Goal: Communication & Community: Answer question/provide support

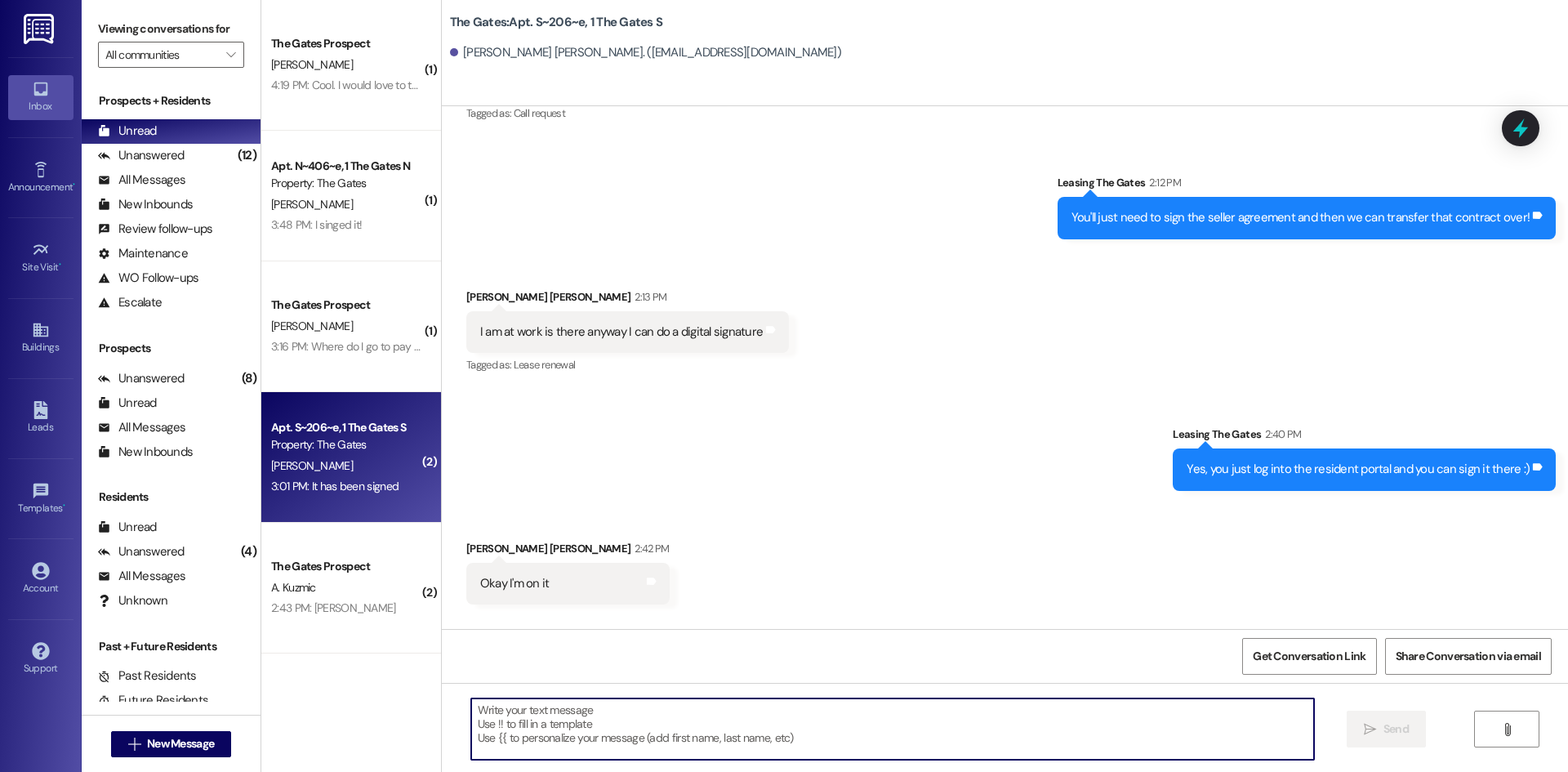
scroll to position [81686, 0]
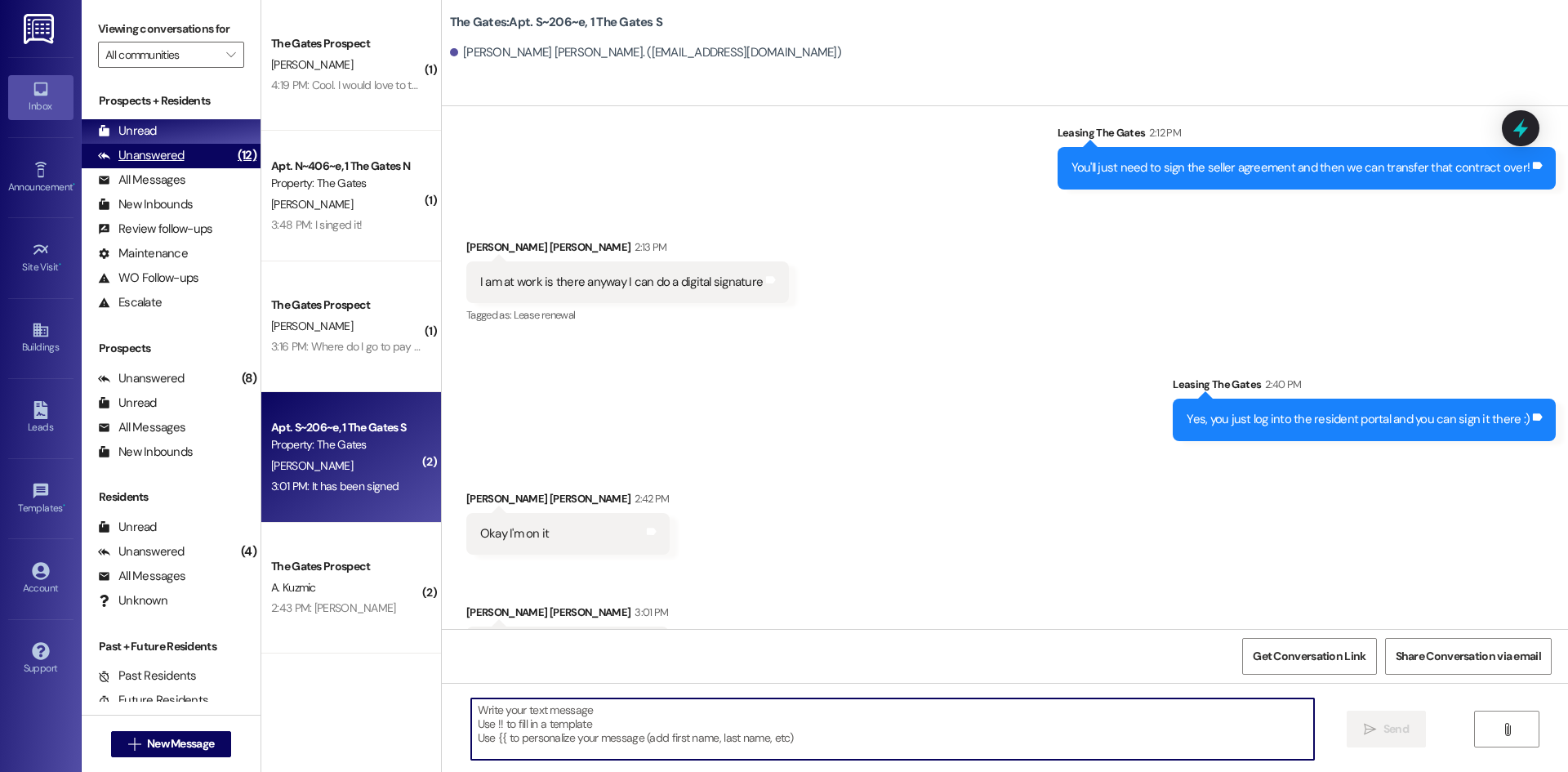
click at [143, 163] on div "Unanswered" at bounding box center [141, 155] width 86 height 17
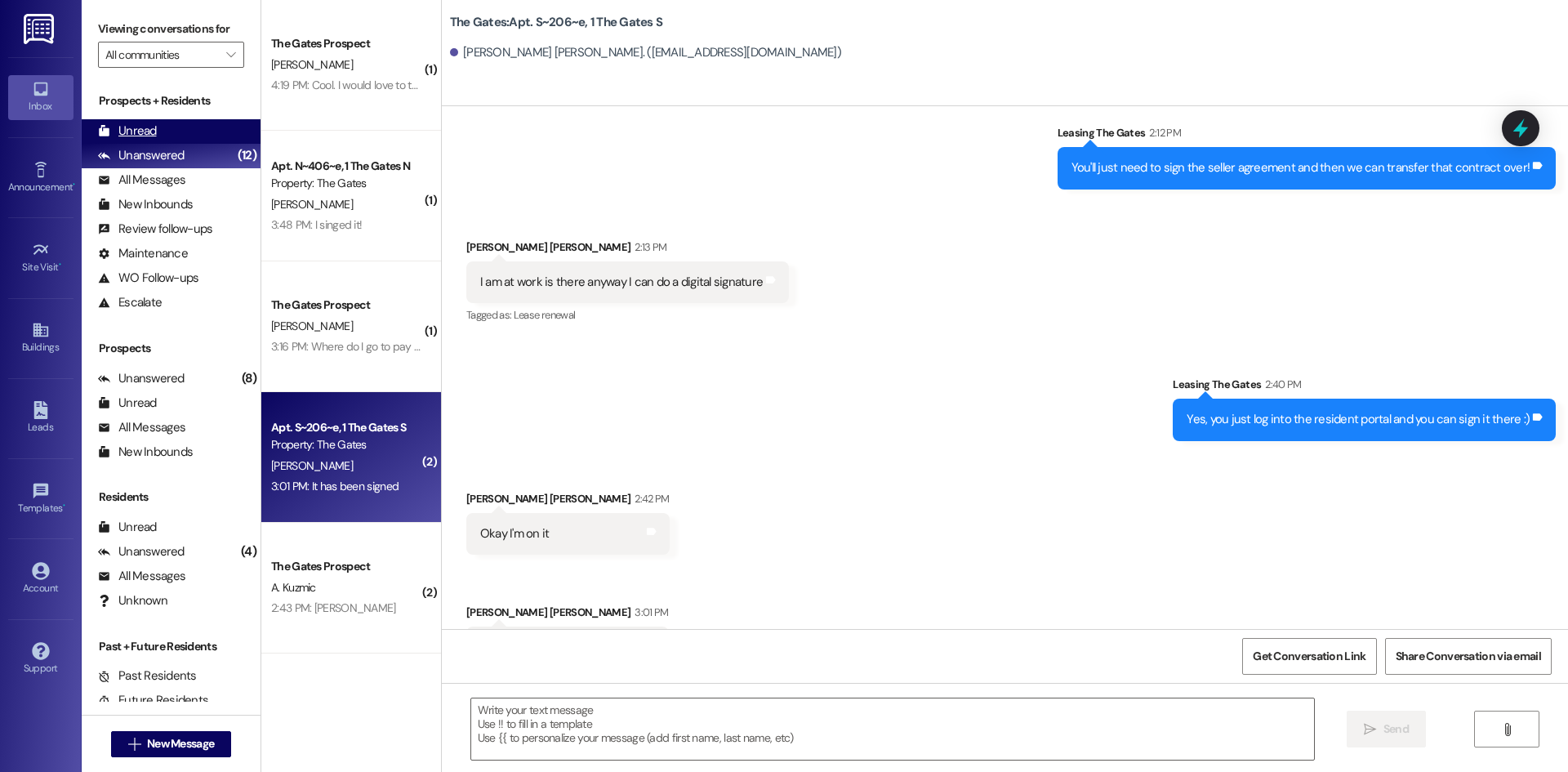
click at [141, 132] on div "Unread" at bounding box center [127, 130] width 59 height 17
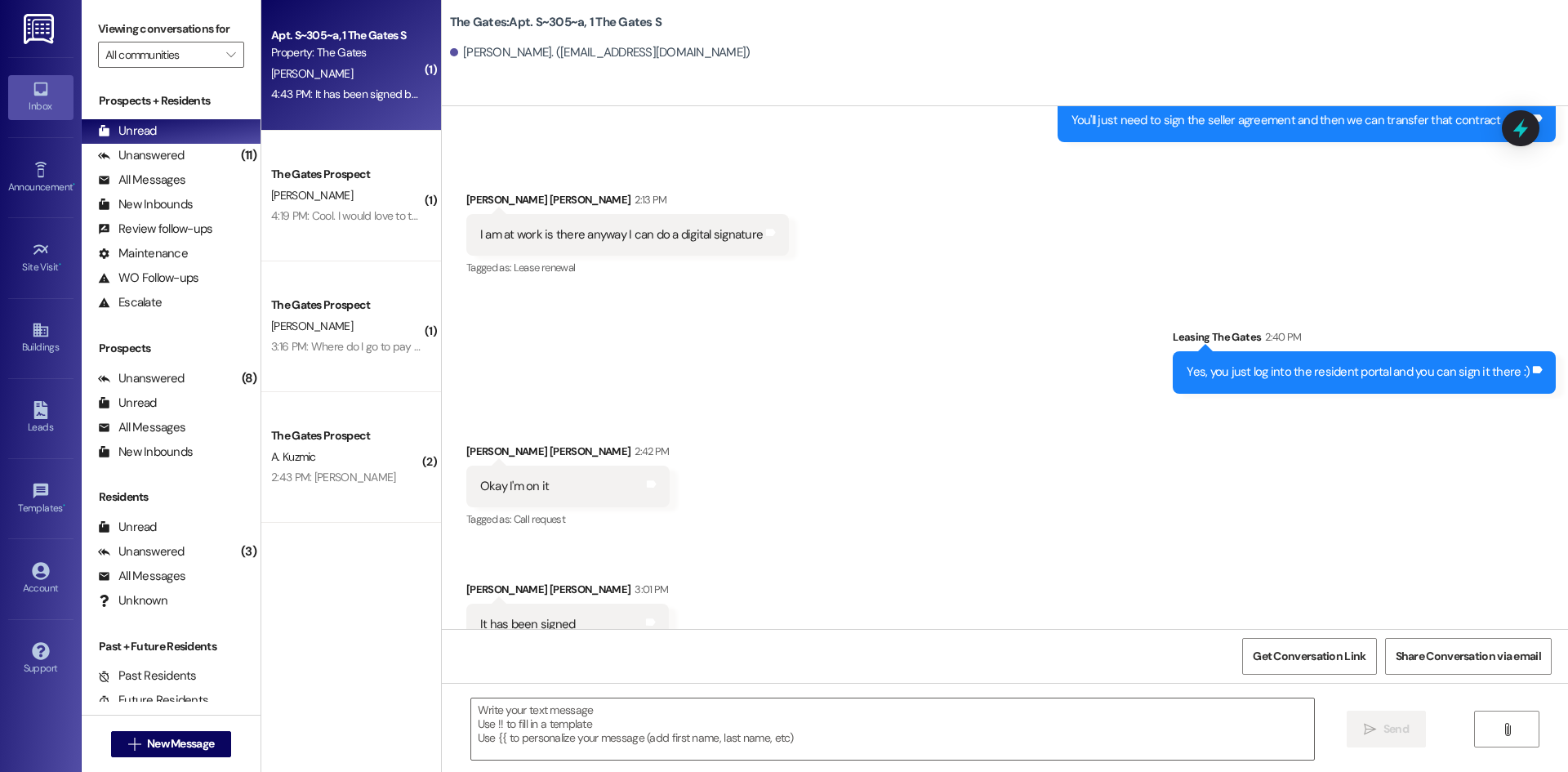
scroll to position [132, 0]
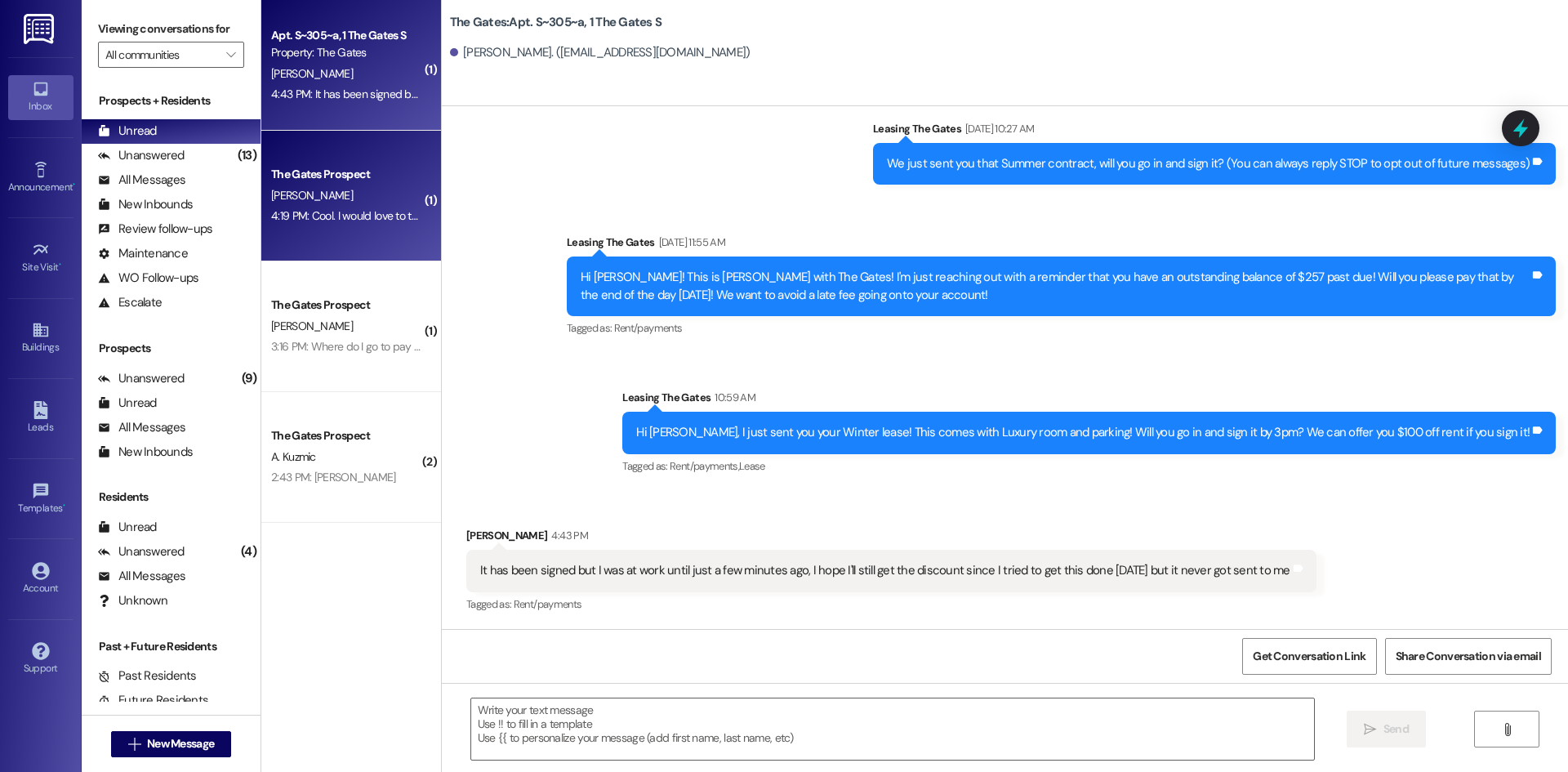
click at [387, 203] on div "[PERSON_NAME]" at bounding box center [346, 195] width 154 height 20
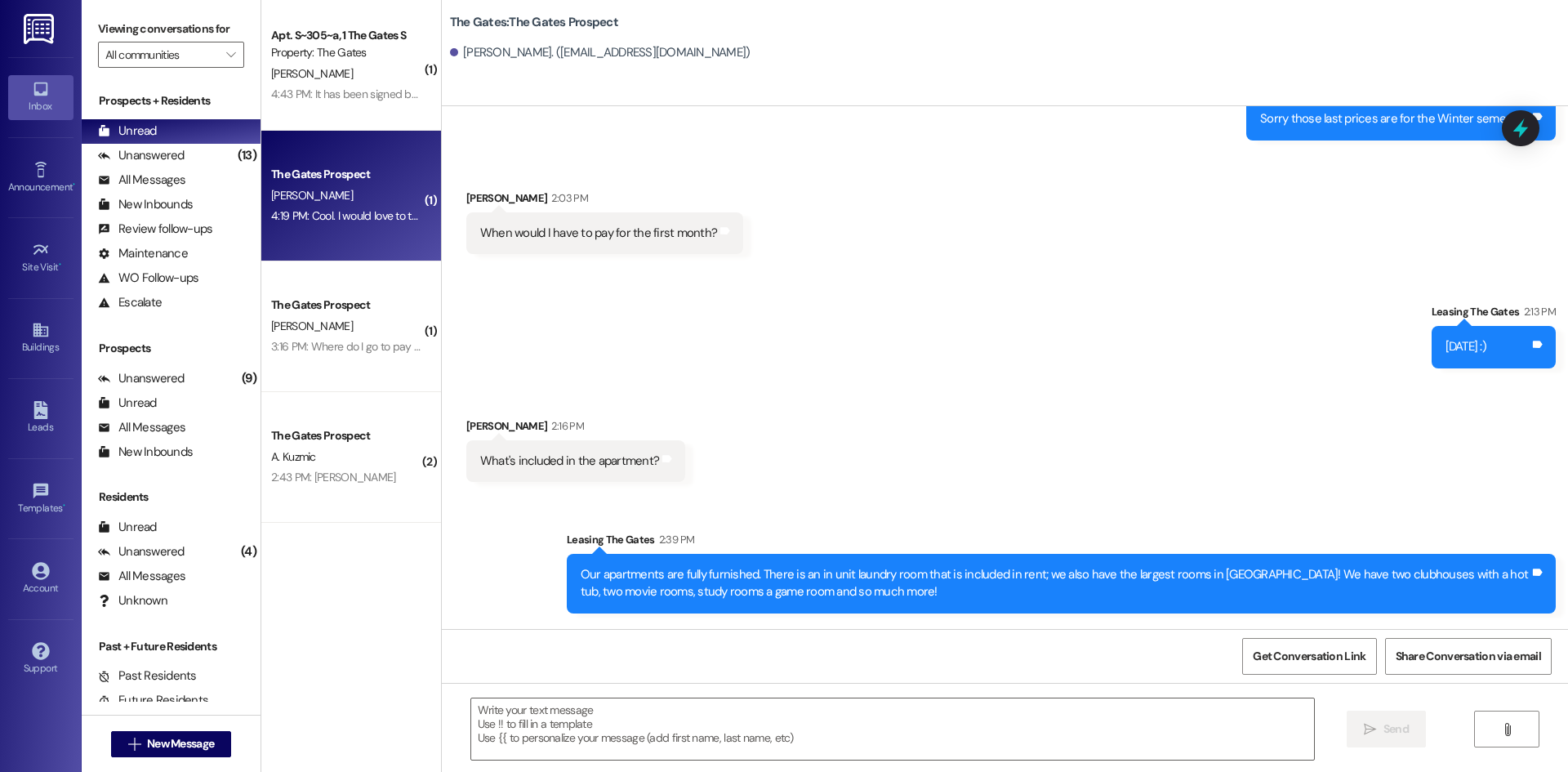
scroll to position [1342, 0]
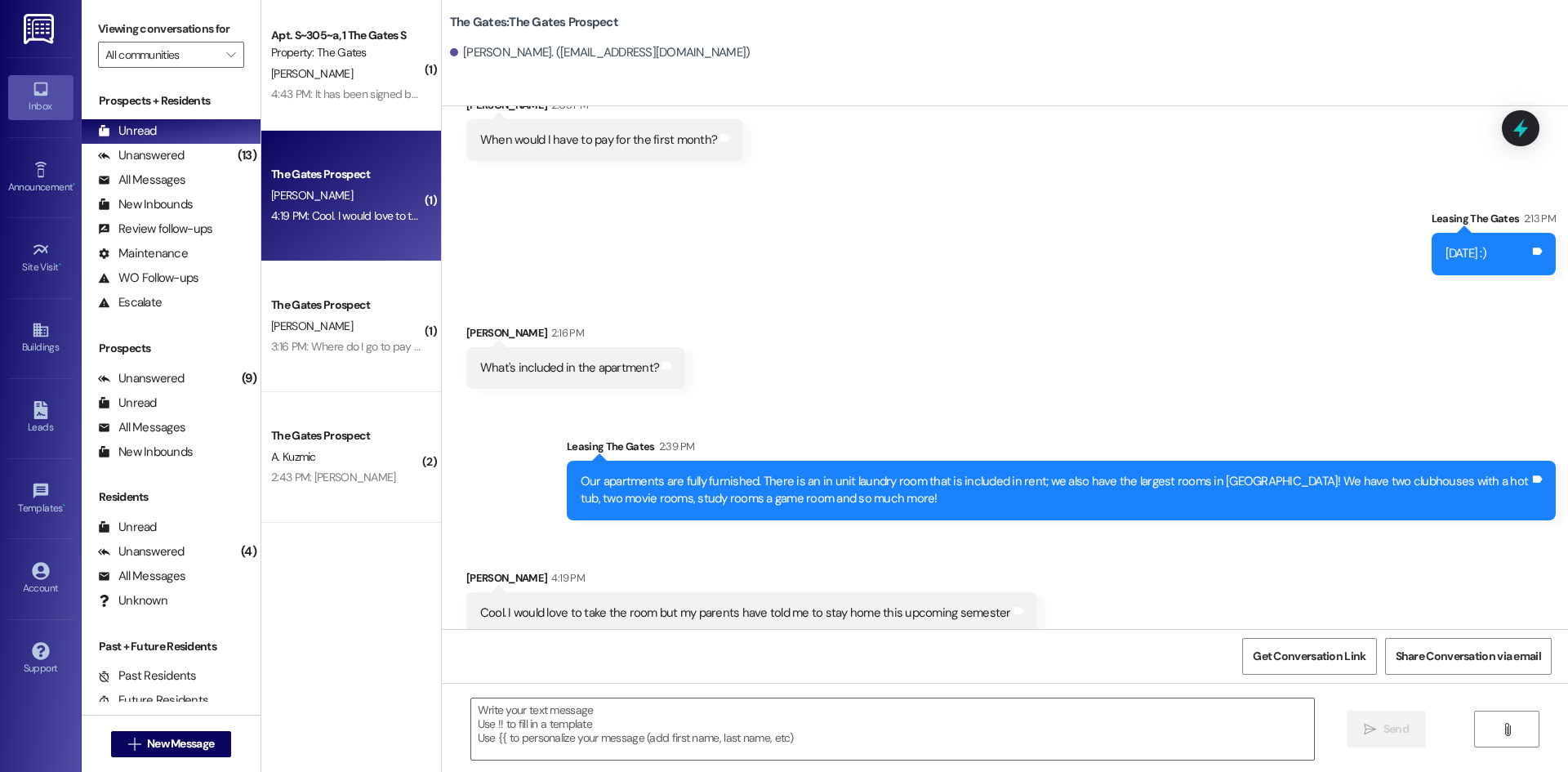
click at [651, 687] on div " Send " at bounding box center [1005, 744] width 1126 height 122
click at [647, 704] on textarea at bounding box center [893, 730] width 843 height 62
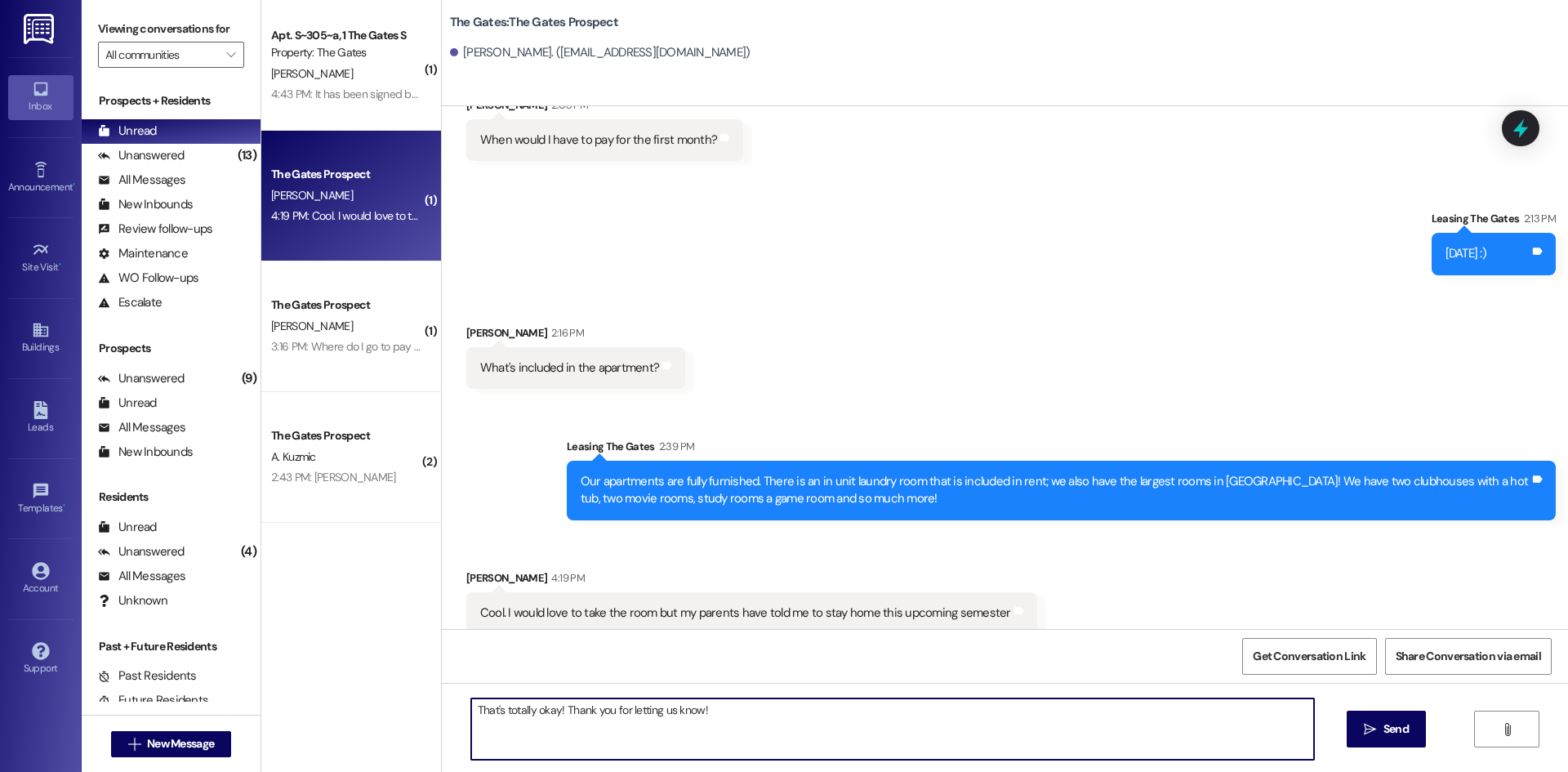
type textarea "That's totally okay! Thank you for letting us know!"
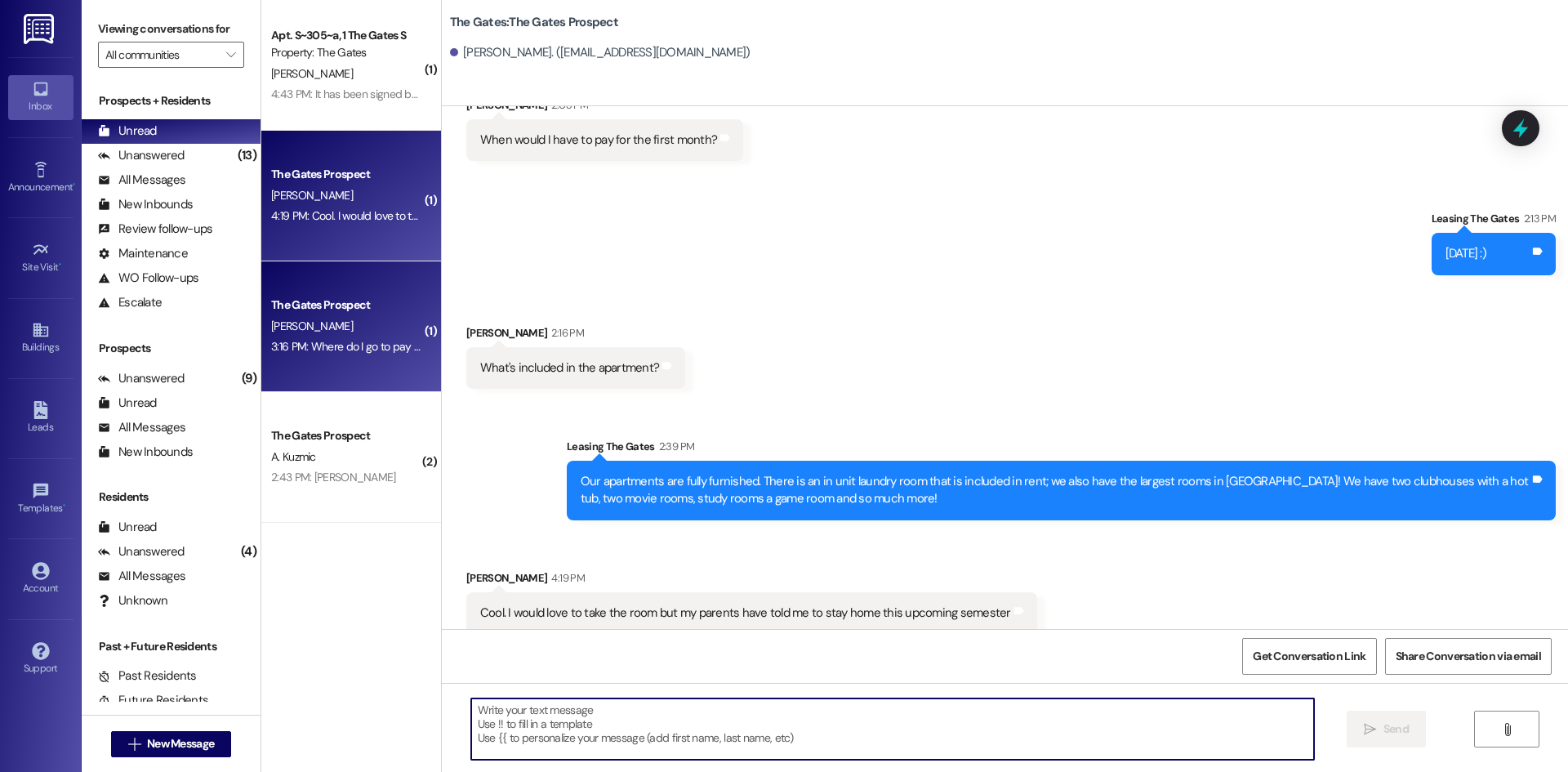
click at [339, 306] on div "The Gates Prospect" at bounding box center [347, 305] width 151 height 17
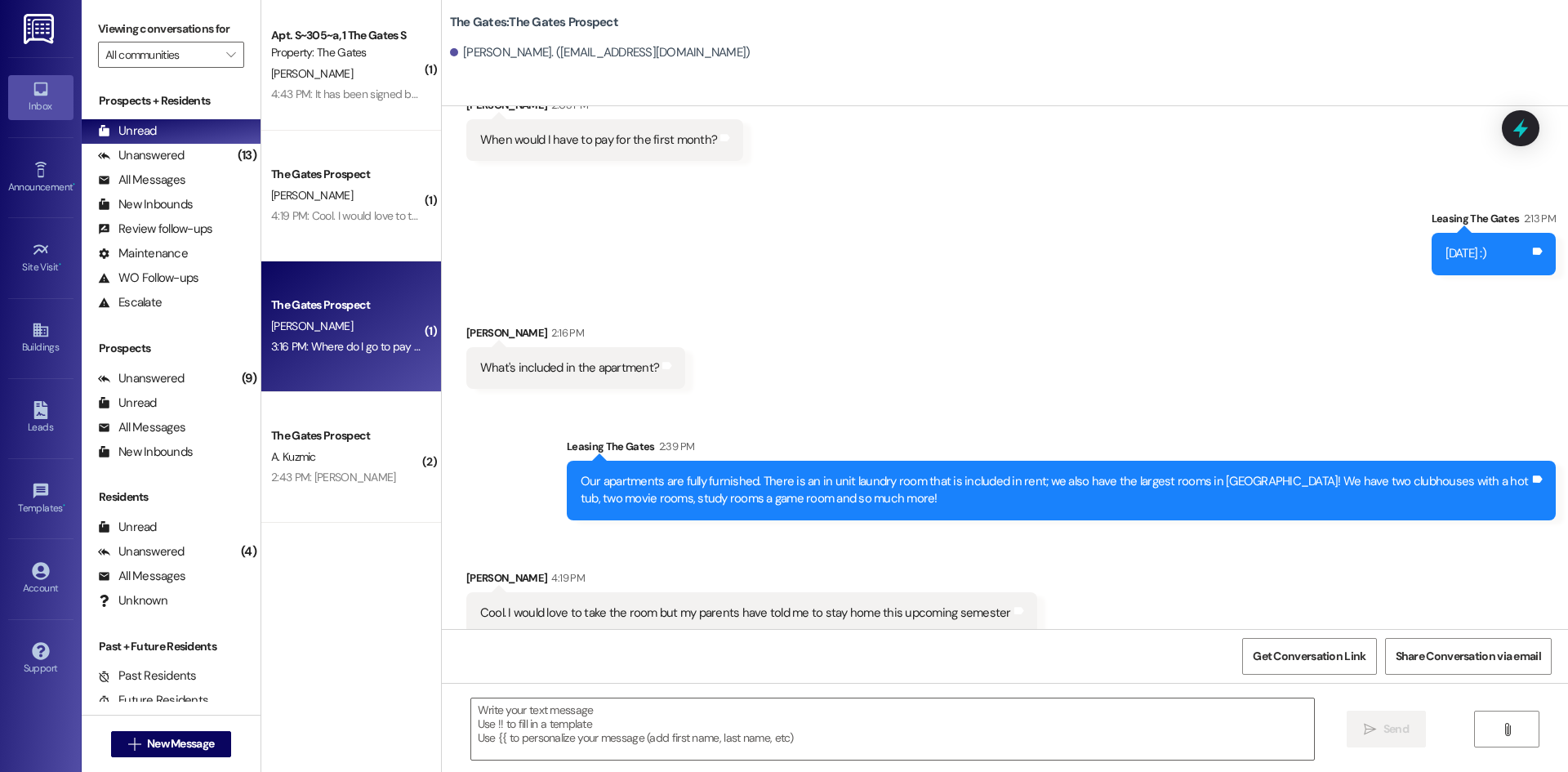
scroll to position [0, 0]
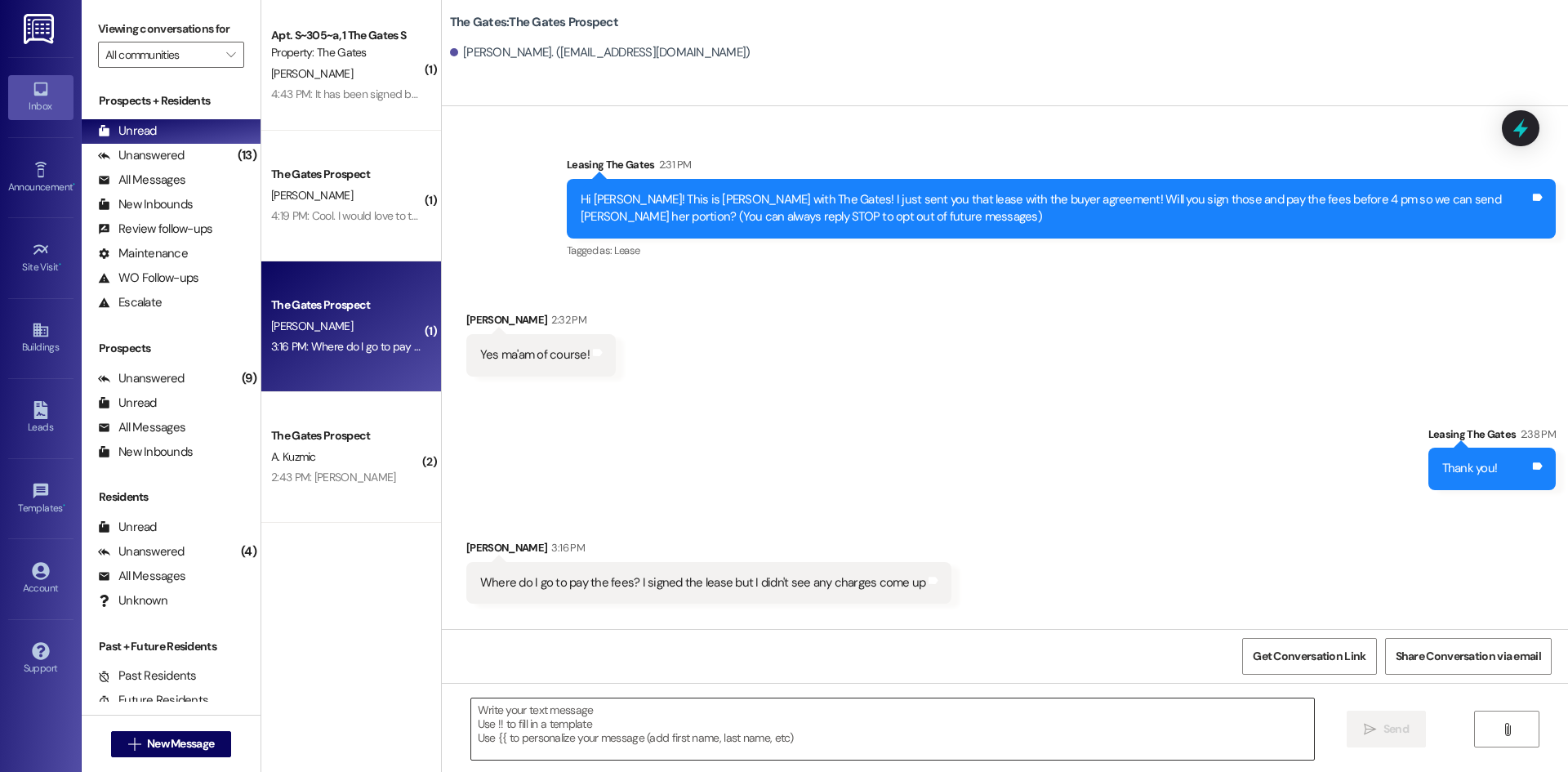
click at [690, 710] on textarea at bounding box center [893, 730] width 843 height 62
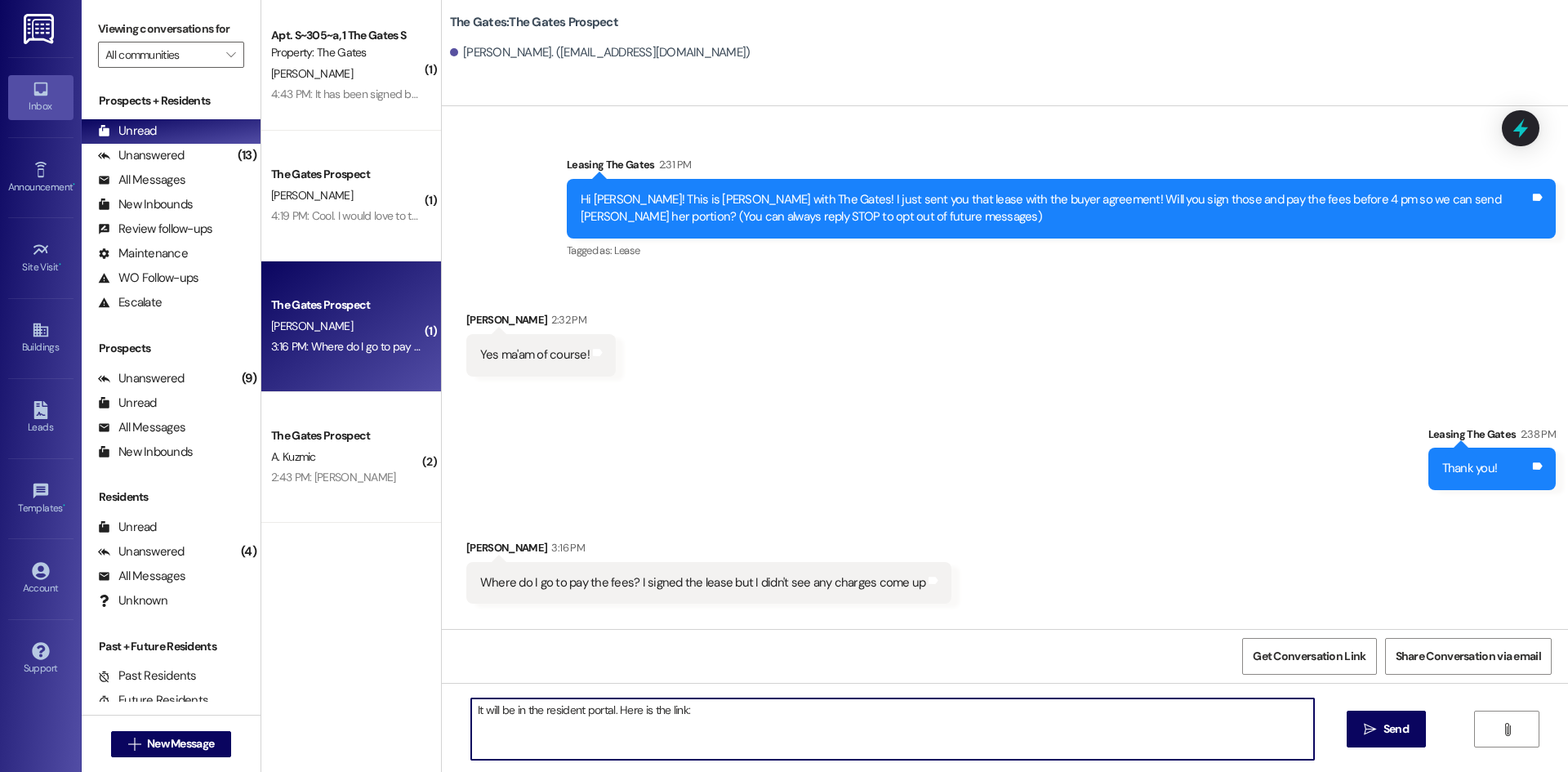
click at [718, 706] on textarea "It will be in the resident portal. Here is the link:" at bounding box center [893, 730] width 843 height 62
paste textarea "[URL][DOMAIN_NAME]"
type textarea "It will be in the resident portal. Here is the link: [URL][DOMAIN_NAME]"
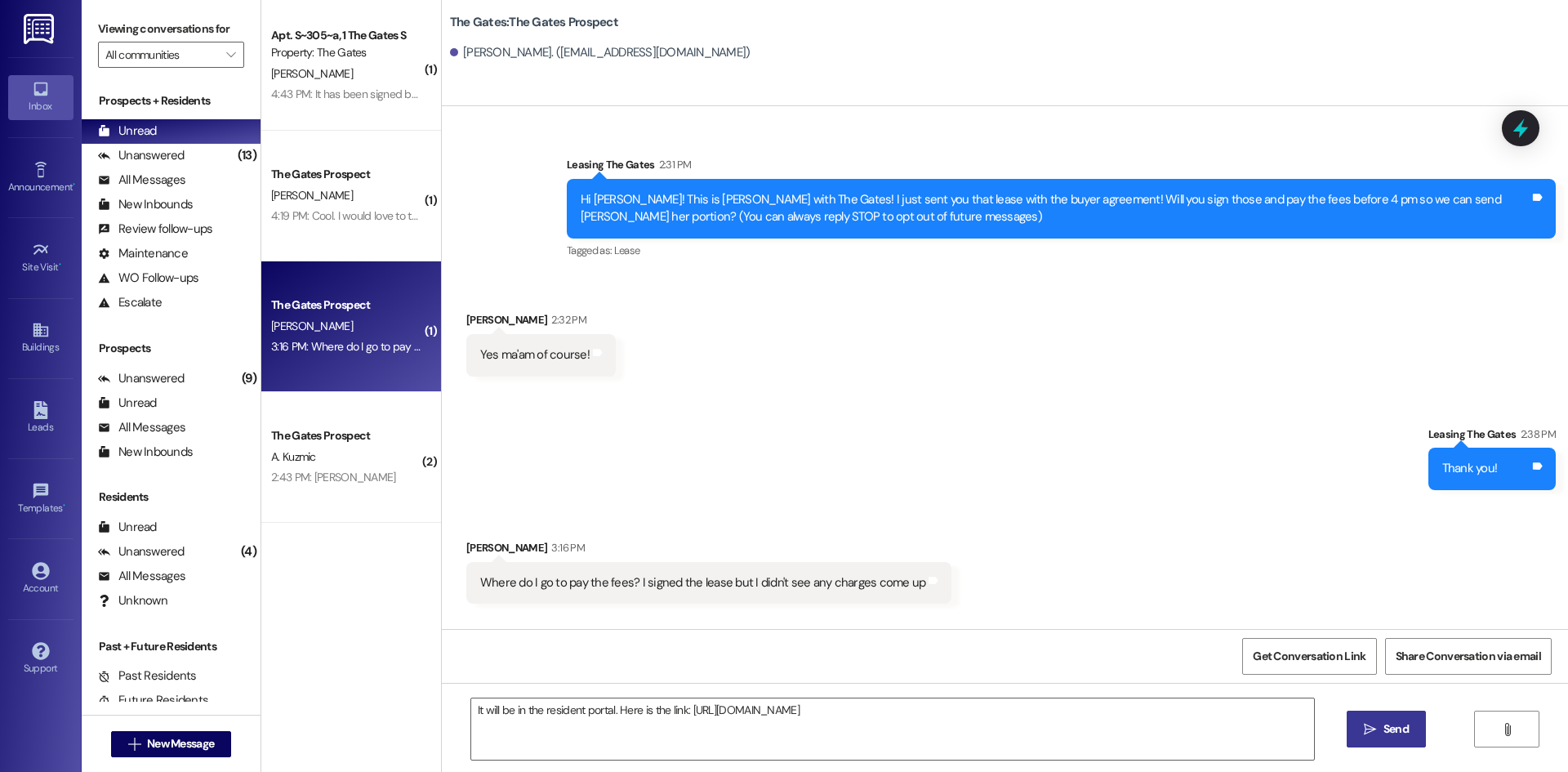
click at [1405, 733] on span "Send" at bounding box center [1396, 729] width 26 height 17
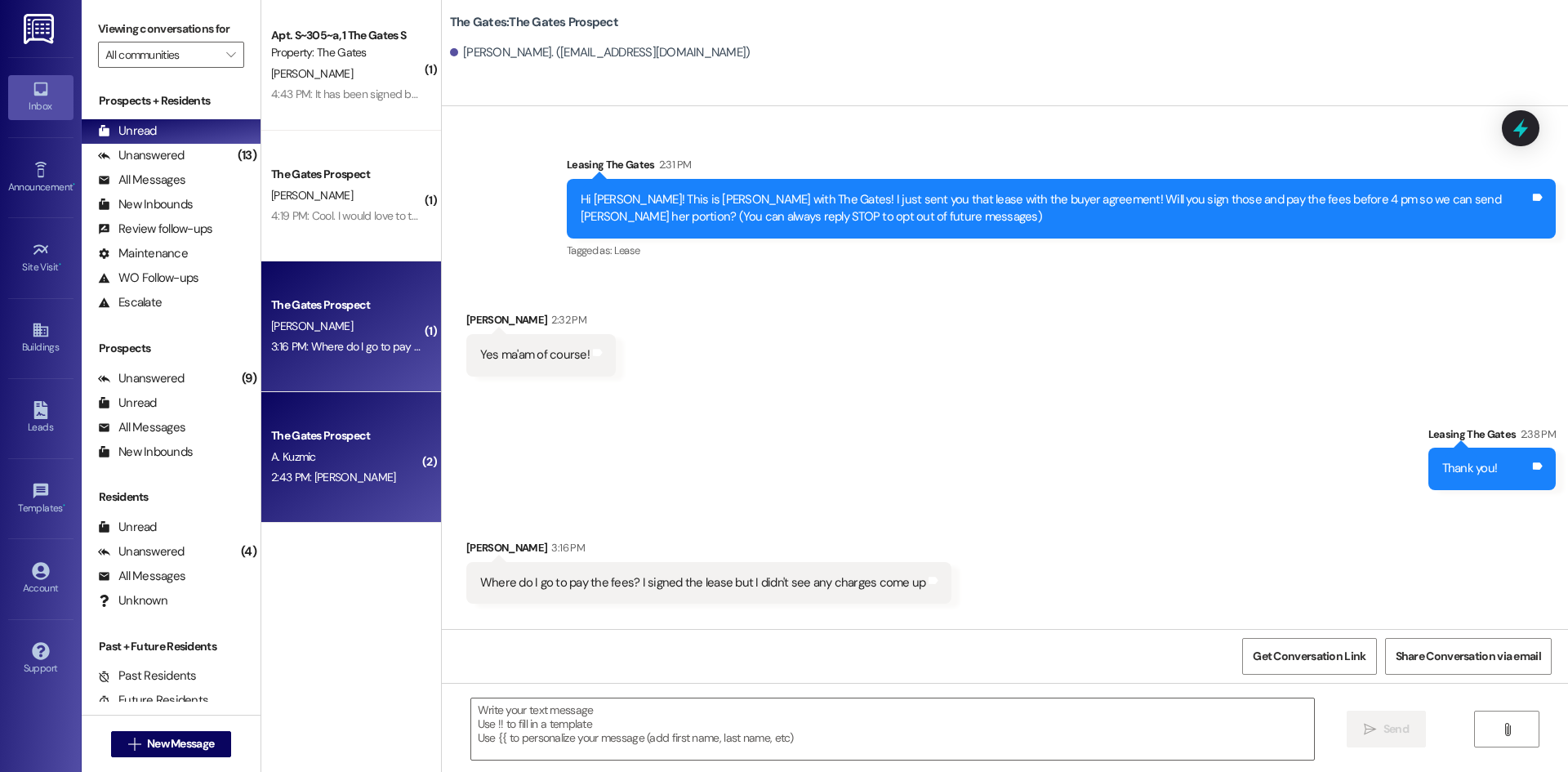
click at [313, 481] on div "2:43 PM: [PERSON_NAME] 2:43 PM: [PERSON_NAME]" at bounding box center [333, 477] width 125 height 15
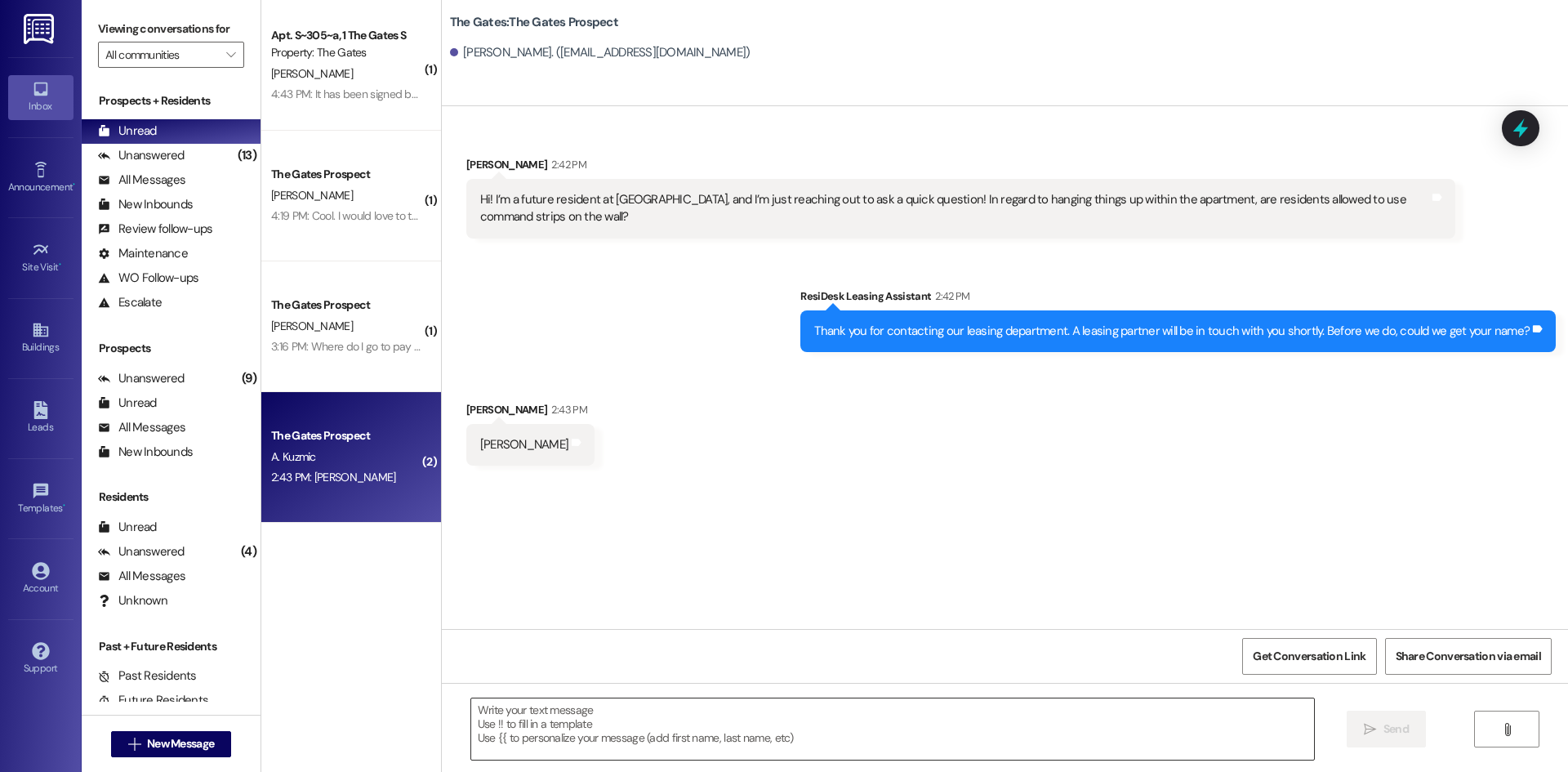
click at [608, 728] on textarea at bounding box center [893, 730] width 843 height 62
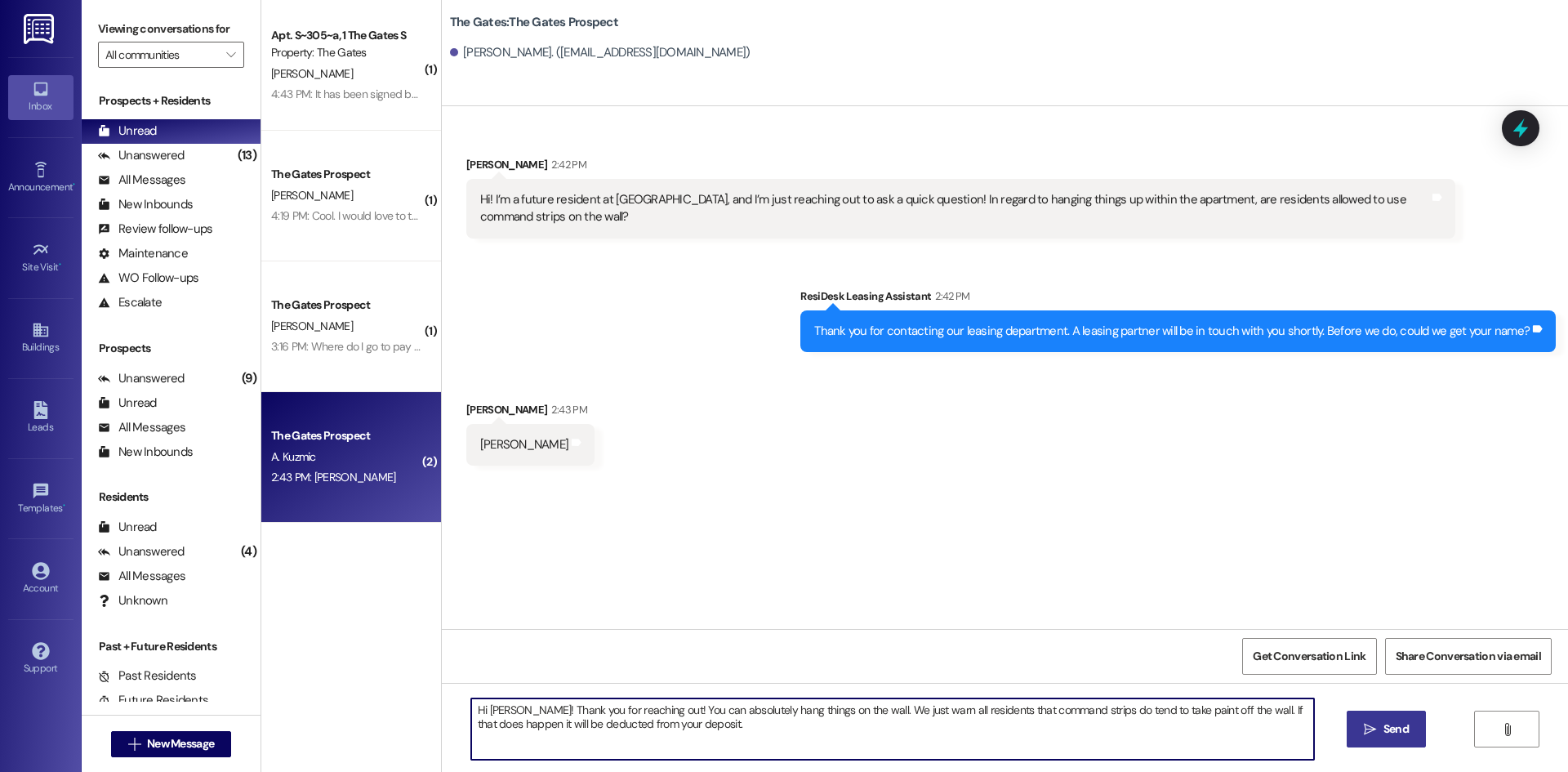
type textarea "Hi [PERSON_NAME]! Thank you for reaching out! You can absolutely hang things on…"
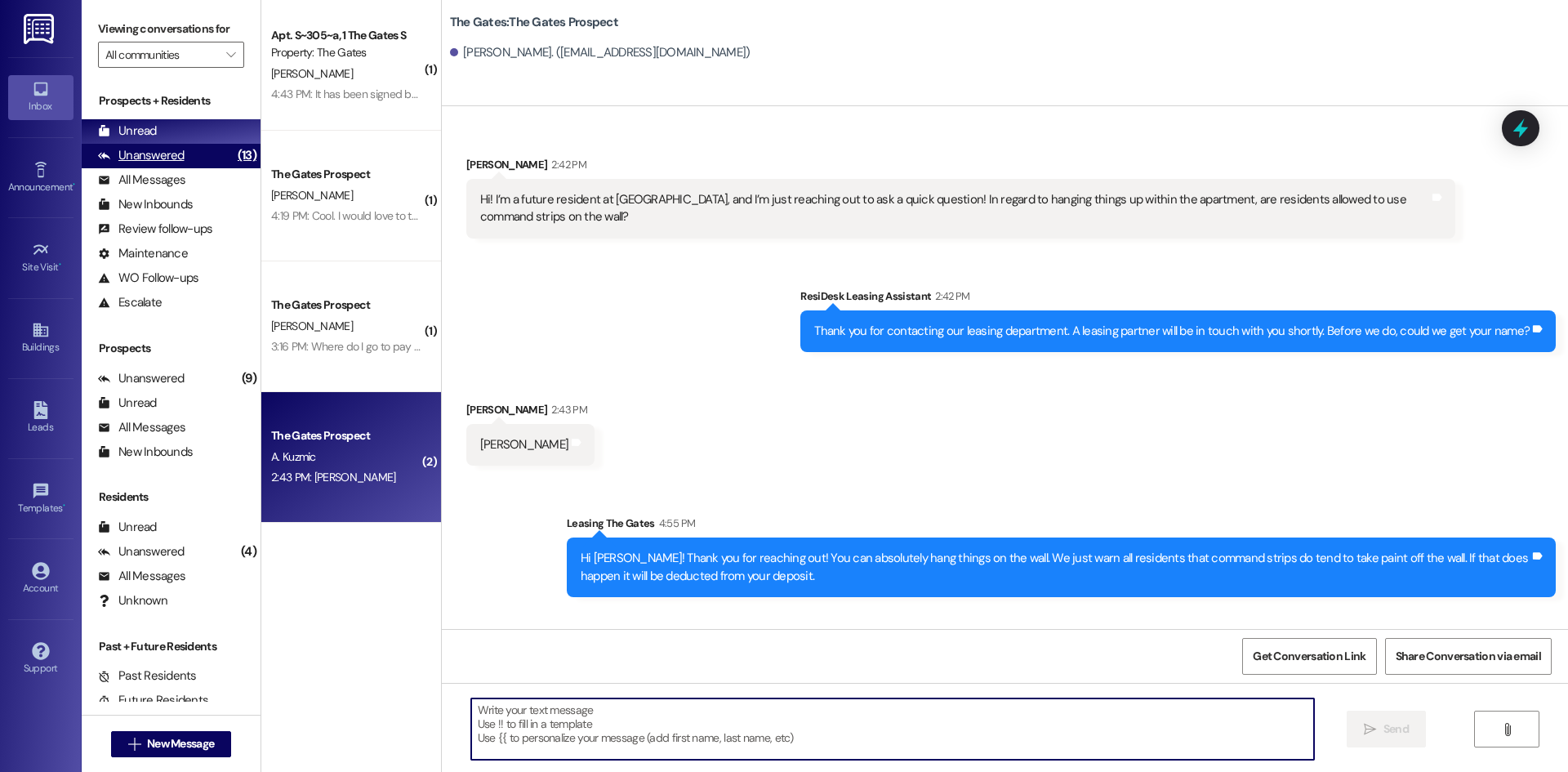
click at [170, 153] on div "Unanswered" at bounding box center [141, 155] width 86 height 17
